Goal: Information Seeking & Learning: Find specific fact

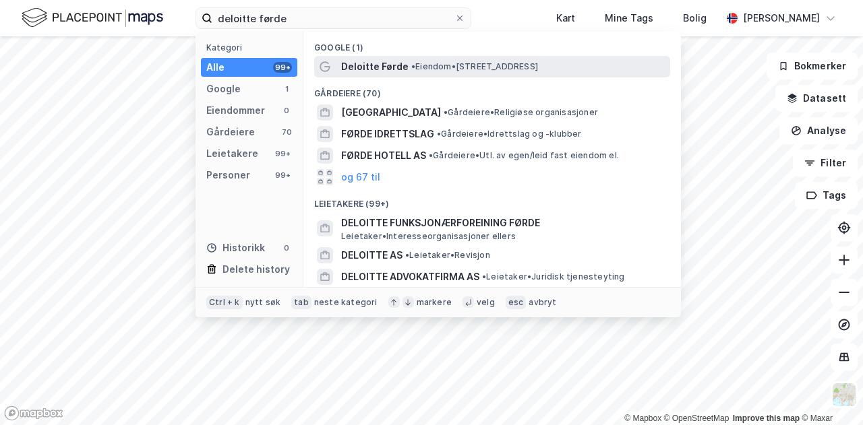
type input "deloitte førde"
click at [359, 69] on span "Deloitte Førde" at bounding box center [374, 67] width 67 height 16
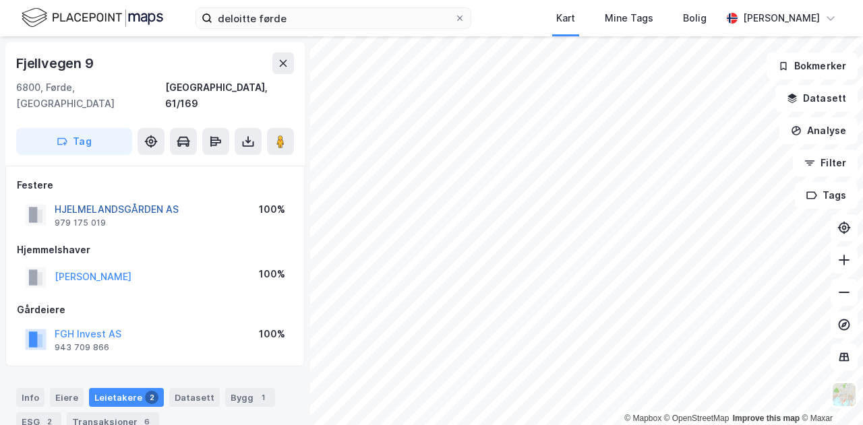
click at [0, 0] on button "HJELMELANDSGÅRDEN AS" at bounding box center [0, 0] width 0 height 0
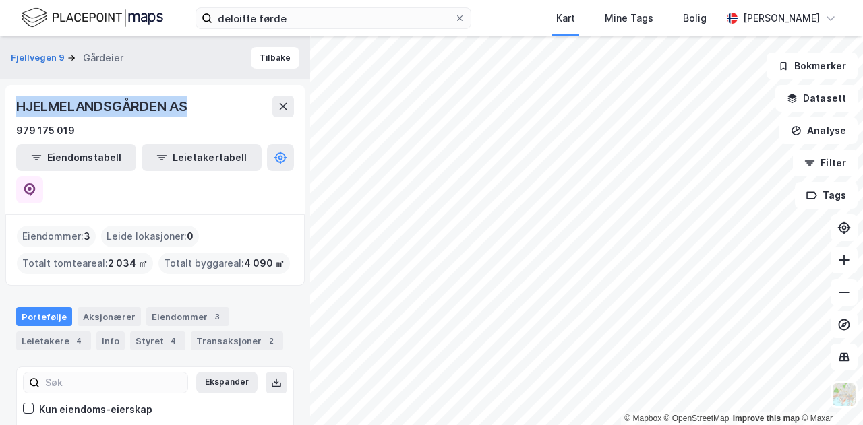
drag, startPoint x: 200, startPoint y: 105, endPoint x: 13, endPoint y: 107, distance: 186.8
click at [13, 107] on div "HJELMELANDSGÅRDEN AS 979 175 019 Eiendomstabell Leietakertabell" at bounding box center [154, 149] width 299 height 129
copy div "HJELMELANDSGÅRDEN AS"
